Goal: Entertainment & Leisure: Consume media (video, audio)

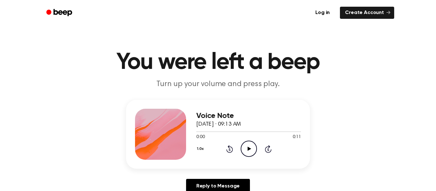
click at [249, 143] on icon "Play Audio" at bounding box center [249, 149] width 16 height 16
click at [241, 151] on circle at bounding box center [249, 149] width 16 height 16
click at [251, 148] on icon "Play Audio" at bounding box center [249, 149] width 16 height 16
click at [243, 146] on icon "Pause Audio" at bounding box center [249, 149] width 16 height 16
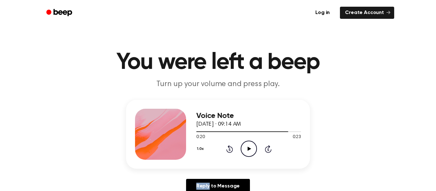
click at [243, 146] on icon "Play Audio" at bounding box center [249, 149] width 16 height 16
click at [233, 147] on div "1.0x Rewind 5 seconds Pause Audio Skip 5 seconds" at bounding box center [248, 149] width 105 height 16
click at [250, 144] on icon "Pause Audio" at bounding box center [249, 149] width 16 height 16
click at [250, 144] on icon "Play Audio" at bounding box center [249, 149] width 16 height 16
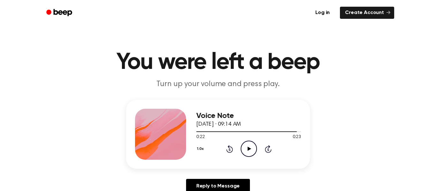
click at [250, 144] on icon "Play Audio" at bounding box center [249, 149] width 16 height 16
click at [249, 144] on icon "Pause Audio" at bounding box center [249, 149] width 16 height 16
click at [249, 144] on icon "Play Audio" at bounding box center [249, 149] width 16 height 16
click at [241, 167] on div "Voice Note October 3, 2023 · 09:14 AM 0:00 0:23 Your browser does not support t…" at bounding box center [218, 134] width 184 height 69
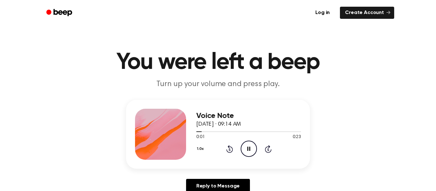
click at [249, 154] on icon "Pause Audio" at bounding box center [249, 149] width 16 height 16
click at [249, 154] on icon "Play Audio" at bounding box center [249, 149] width 16 height 16
click at [250, 154] on icon "Play Audio" at bounding box center [249, 149] width 16 height 16
click at [249, 145] on icon "Play Audio" at bounding box center [249, 149] width 16 height 16
drag, startPoint x: 199, startPoint y: 133, endPoint x: 193, endPoint y: 131, distance: 6.3
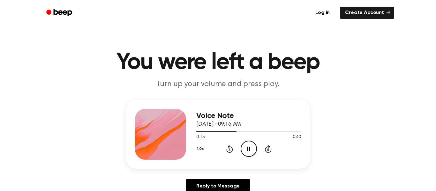
click at [193, 131] on div "Voice Note October 3, 2023 · 09:16 AM 0:15 0:40 Your browser does not support t…" at bounding box center [218, 134] width 184 height 69
click at [197, 134] on div at bounding box center [248, 131] width 105 height 5
click at [244, 145] on icon "Pause Audio" at bounding box center [249, 149] width 16 height 16
click at [244, 153] on icon "Play Audio" at bounding box center [249, 149] width 16 height 16
click at [244, 152] on icon "Pause Audio" at bounding box center [249, 149] width 16 height 16
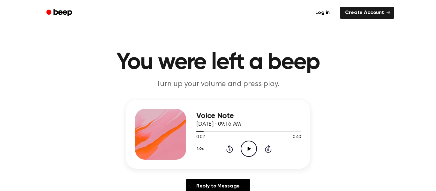
click at [246, 149] on icon "Play Audio" at bounding box center [249, 149] width 16 height 16
click at [251, 151] on icon "Pause Audio" at bounding box center [249, 149] width 16 height 16
click at [243, 151] on icon "Play Audio" at bounding box center [249, 149] width 16 height 16
click at [249, 151] on icon at bounding box center [249, 149] width 3 height 4
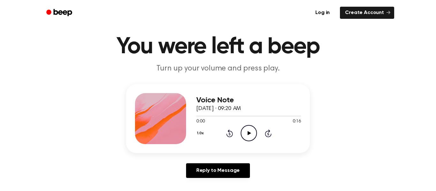
click at [249, 137] on icon "Play Audio" at bounding box center [249, 133] width 16 height 16
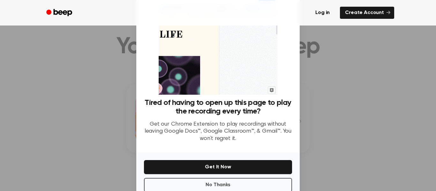
scroll to position [41, 0]
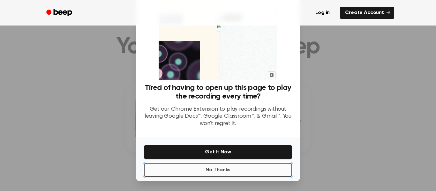
click at [254, 170] on button "No Thanks" at bounding box center [218, 170] width 148 height 14
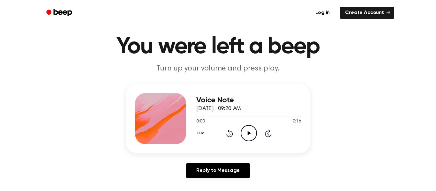
click at [252, 134] on icon "Play Audio" at bounding box center [249, 133] width 16 height 16
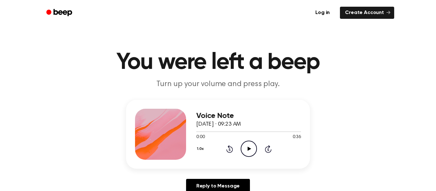
click at [253, 151] on icon "Play Audio" at bounding box center [249, 149] width 16 height 16
click at [249, 151] on icon "Play Audio" at bounding box center [249, 149] width 16 height 16
click at [249, 150] on icon at bounding box center [250, 149] width 4 height 4
click at [254, 146] on icon "Pause Audio" at bounding box center [249, 149] width 16 height 16
click at [243, 146] on icon "Play Audio" at bounding box center [249, 149] width 16 height 16
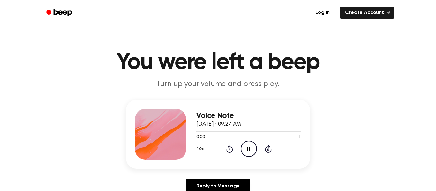
click at [243, 146] on icon "Pause Audio" at bounding box center [249, 149] width 16 height 16
click at [243, 146] on icon "Play Audio" at bounding box center [249, 149] width 16 height 16
click at [243, 146] on icon "Pause Audio" at bounding box center [249, 149] width 16 height 16
click at [250, 147] on icon "Play Audio" at bounding box center [249, 149] width 16 height 16
click at [198, 132] on div at bounding box center [202, 132] width 13 height 1
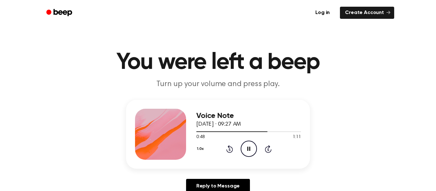
click at [255, 147] on icon "Pause Audio" at bounding box center [249, 149] width 16 height 16
click at [248, 146] on icon "Play Audio" at bounding box center [249, 149] width 16 height 16
click at [257, 153] on div "1.0x Rewind 5 seconds Pause Audio Skip 5 seconds" at bounding box center [248, 149] width 105 height 16
click at [254, 150] on icon "Pause Audio" at bounding box center [249, 149] width 16 height 16
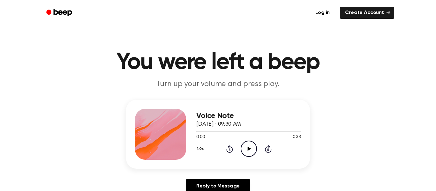
click at [248, 148] on icon at bounding box center [250, 149] width 4 height 4
click at [243, 147] on icon "Play Audio" at bounding box center [249, 149] width 16 height 16
click at [249, 149] on icon "Pause Audio" at bounding box center [249, 149] width 16 height 16
click at [248, 153] on icon "Play Audio" at bounding box center [249, 149] width 16 height 16
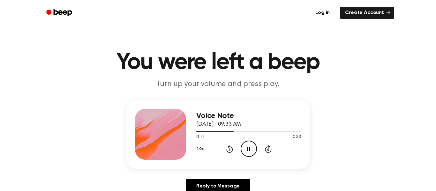
click at [247, 152] on icon "Pause Audio" at bounding box center [249, 149] width 16 height 16
click at [197, 133] on div at bounding box center [248, 131] width 105 height 5
click at [232, 142] on div "1.0x Rewind 5 seconds Play Audio Skip 5 seconds" at bounding box center [248, 149] width 105 height 16
click at [246, 151] on icon "Play Audio" at bounding box center [249, 149] width 16 height 16
click at [246, 145] on icon "Pause Audio" at bounding box center [249, 149] width 16 height 16
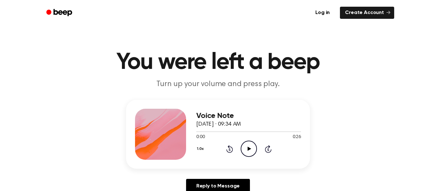
click at [245, 143] on icon "Play Audio" at bounding box center [249, 149] width 16 height 16
click at [243, 153] on icon "Pause Audio" at bounding box center [249, 149] width 16 height 16
click at [248, 149] on icon at bounding box center [250, 149] width 4 height 4
click at [240, 148] on div "1.0x Rewind 5 seconds Pause Audio Skip 5 seconds" at bounding box center [248, 149] width 105 height 16
click at [244, 148] on icon "Pause Audio" at bounding box center [249, 149] width 16 height 16
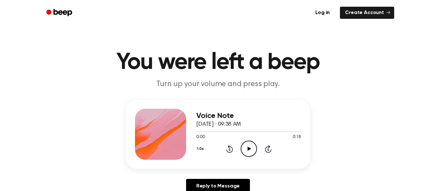
click at [246, 154] on icon "Play Audio" at bounding box center [249, 149] width 16 height 16
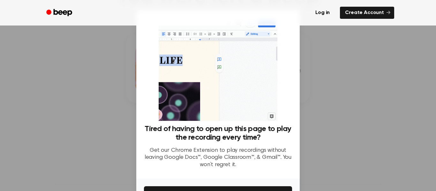
scroll to position [41, 0]
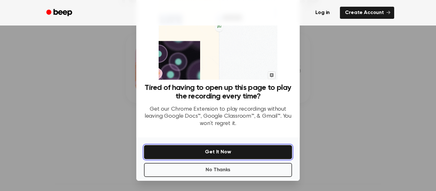
click at [221, 150] on button "Get It Now" at bounding box center [218, 152] width 148 height 14
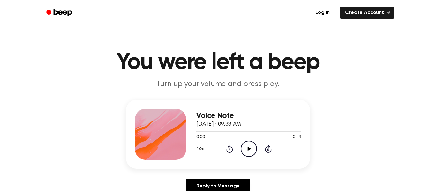
click at [236, 124] on span "[DATE] · 09:38 AM" at bounding box center [218, 125] width 45 height 6
click at [251, 151] on icon "Play Audio" at bounding box center [249, 149] width 16 height 16
